Goal: Task Accomplishment & Management: Manage account settings

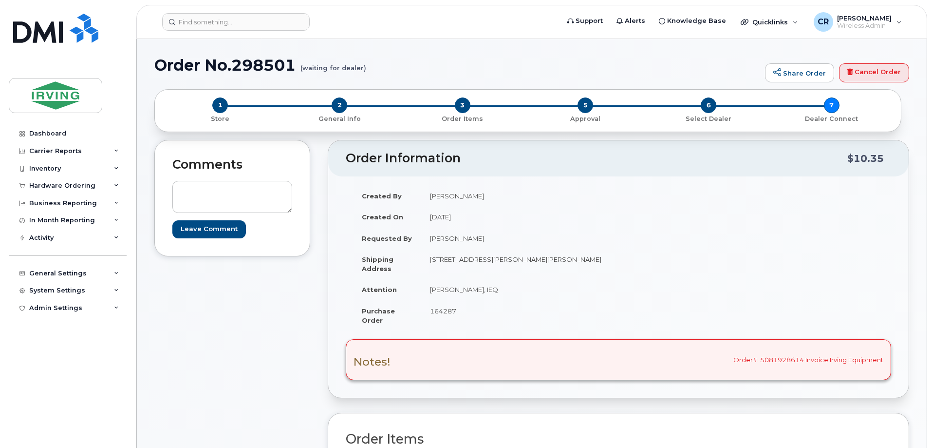
scroll to position [243, 0]
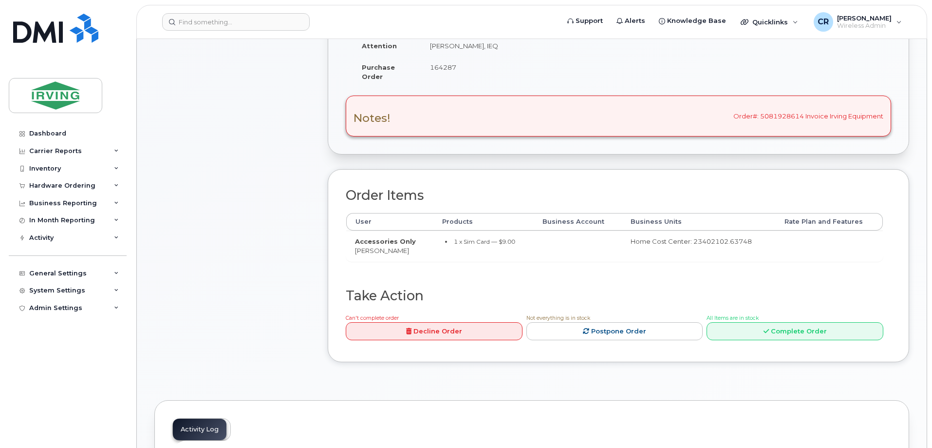
click at [49, 169] on div "Inventory" at bounding box center [45, 169] width 32 height 8
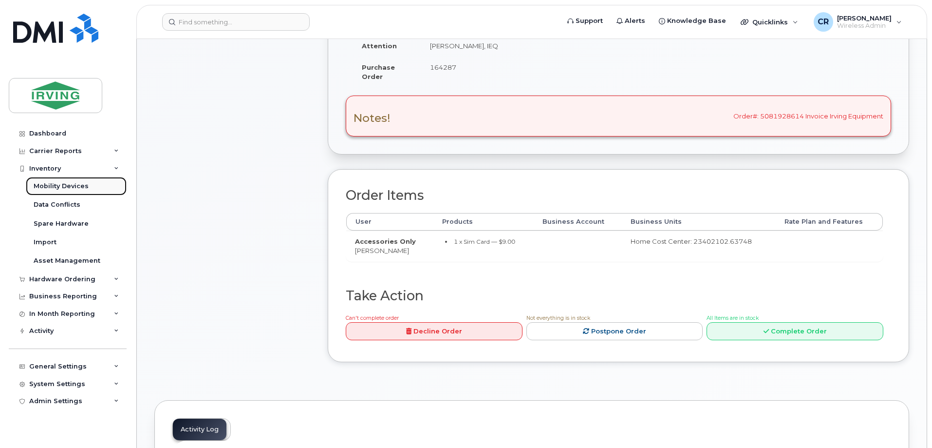
click at [50, 186] on div "Mobility Devices" at bounding box center [61, 186] width 55 height 9
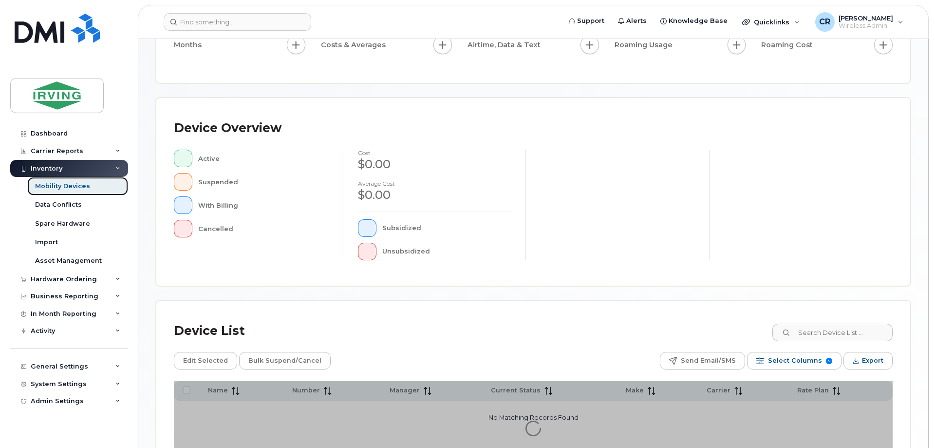
scroll to position [222, 0]
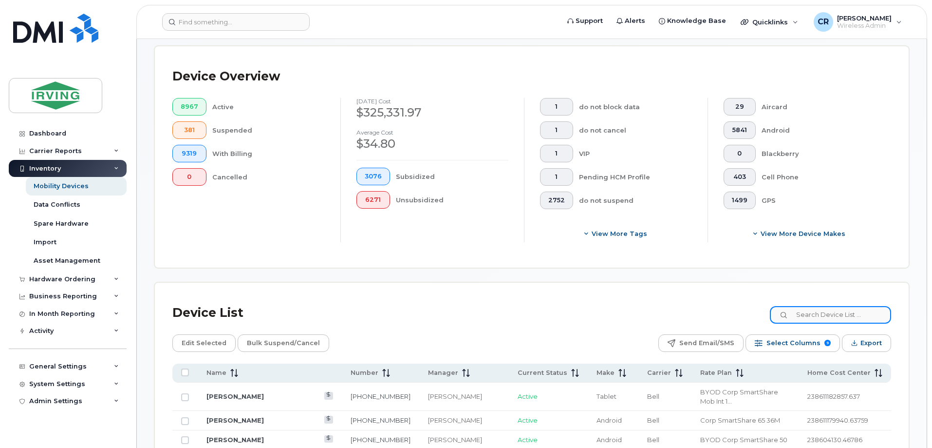
click at [814, 306] on input at bounding box center [830, 315] width 121 height 18
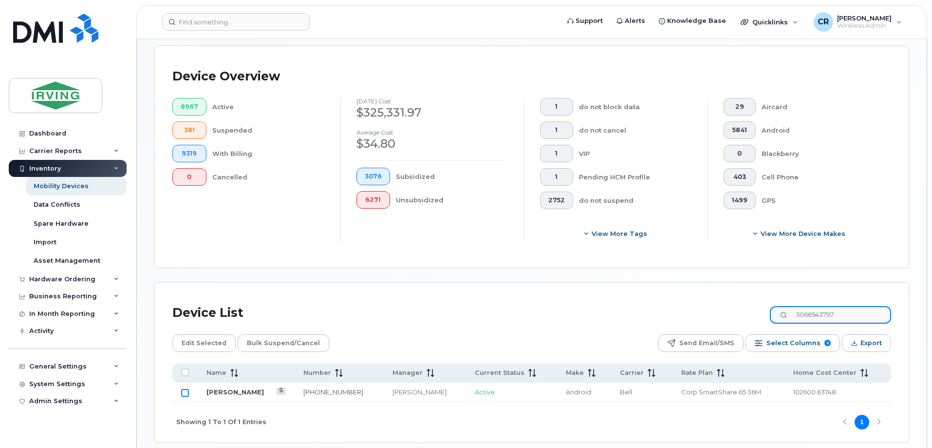
type input "5066543797"
click at [184, 389] on input "Row Unselected" at bounding box center [185, 393] width 8 height 8
checkbox input "true"
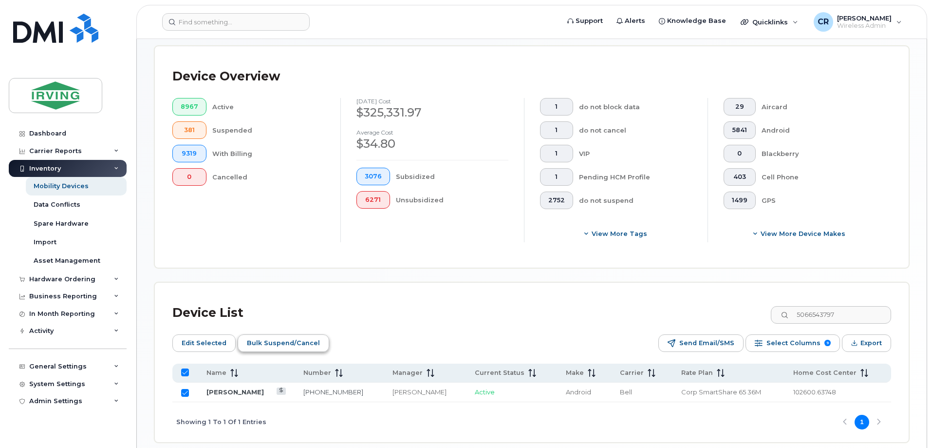
click at [287, 336] on span "Bulk Suspend/Cancel" at bounding box center [283, 343] width 73 height 15
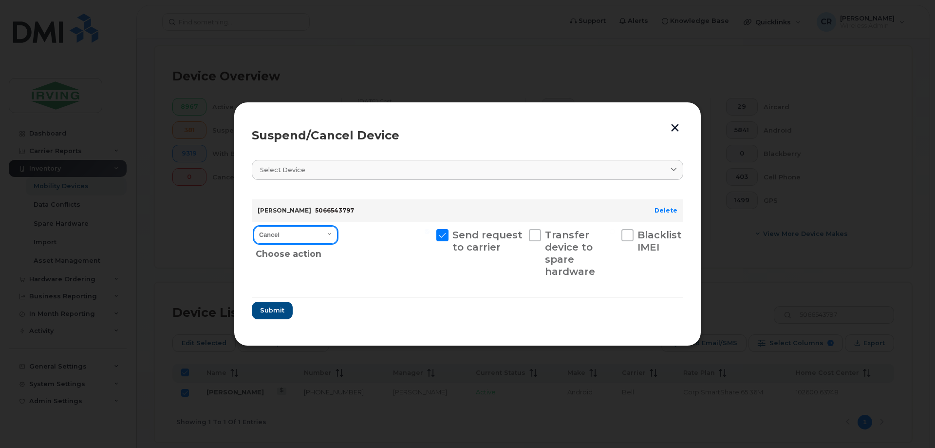
click at [294, 236] on select "Cancel Suspend - Extend Suspension Suspend - Reduced Rate Suspend - Full Rate S…" at bounding box center [296, 235] width 84 height 18
select select "[object Object]"
click at [254, 226] on select "Cancel Suspend - Extend Suspension Suspend - Reduced Rate Suspend - Full Rate S…" at bounding box center [296, 235] width 84 height 18
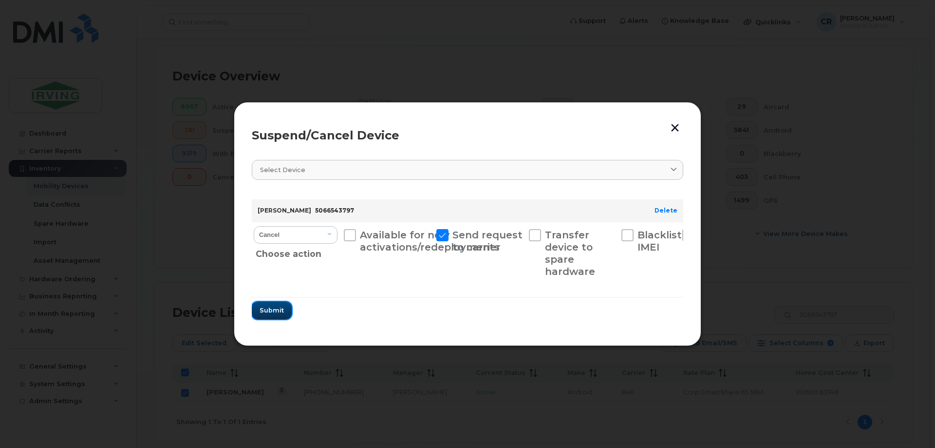
click at [271, 305] on button "Submit" at bounding box center [272, 310] width 40 height 18
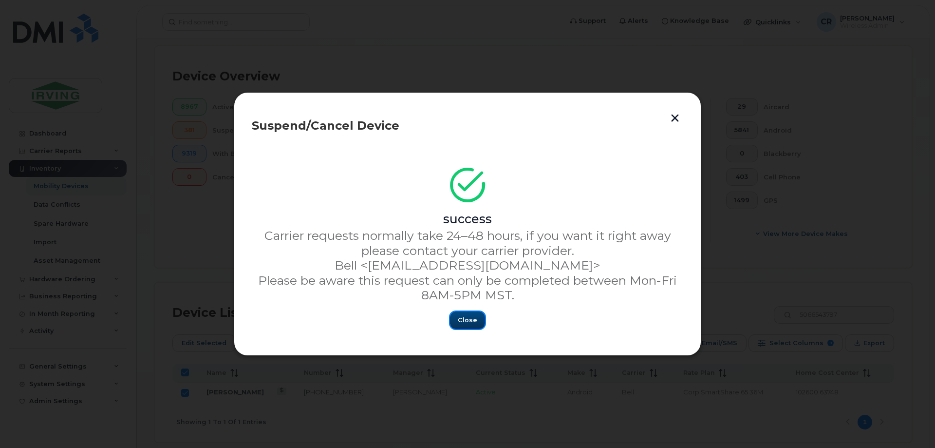
click at [463, 317] on span "Close" at bounding box center [467, 319] width 19 height 9
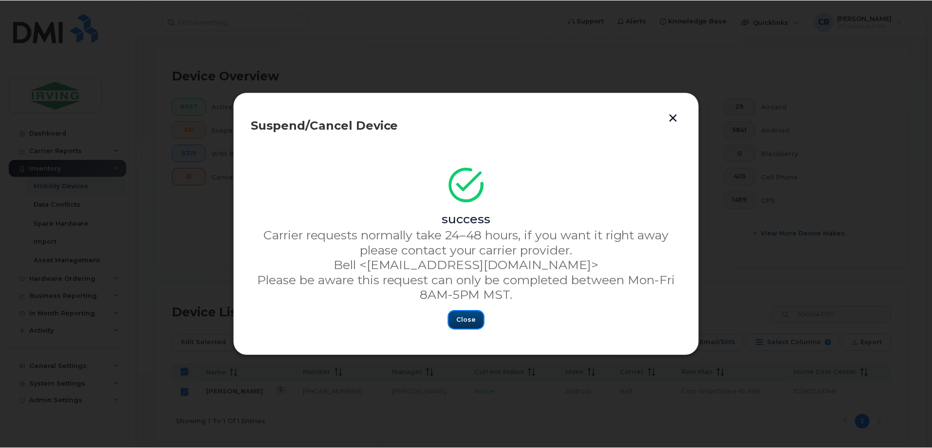
scroll to position [214, 0]
